Goal: Check status: Check status

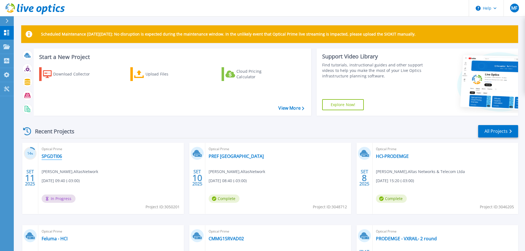
click at [56, 156] on link "SPGDTI06" at bounding box center [52, 157] width 20 height 6
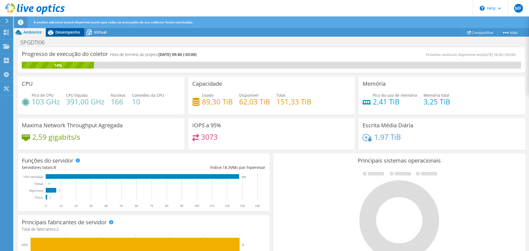
click at [63, 31] on span "Desempenho" at bounding box center [67, 31] width 25 height 5
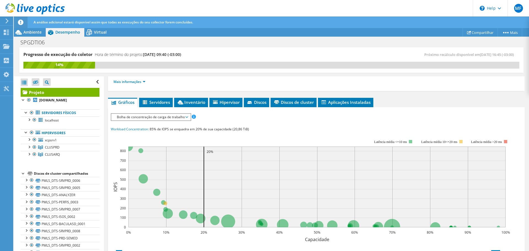
scroll to position [83, 0]
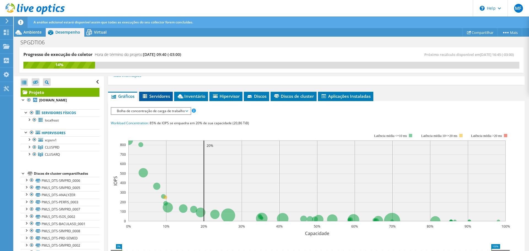
click at [161, 96] on span "Servidores" at bounding box center [156, 96] width 28 height 6
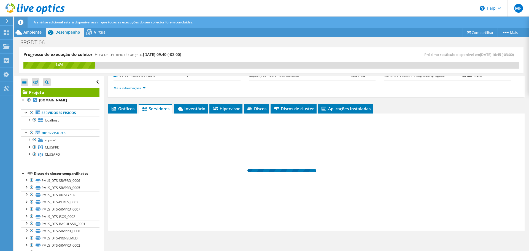
scroll to position [70, 0]
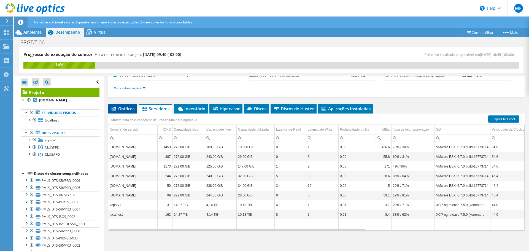
click at [124, 105] on li "Gráficos" at bounding box center [122, 108] width 29 height 9
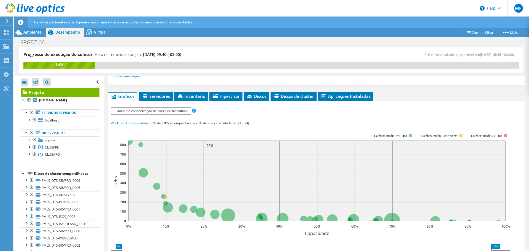
click at [176, 109] on span "Bolha de concentração de carga de trabalho" at bounding box center [151, 111] width 74 height 7
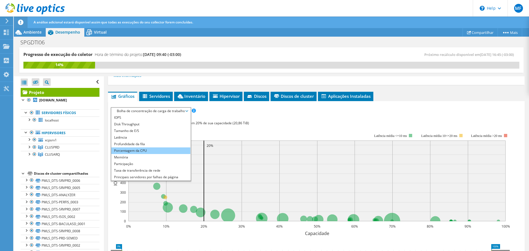
click at [144, 151] on li "Porcentagem da CPU" at bounding box center [150, 150] width 79 height 7
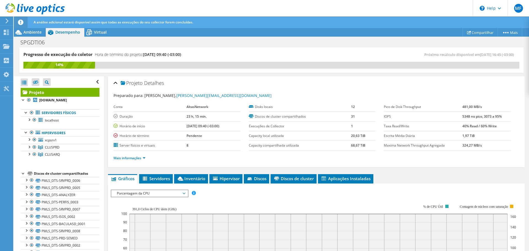
scroll to position [0, 0]
